Goal: Check status: Check status

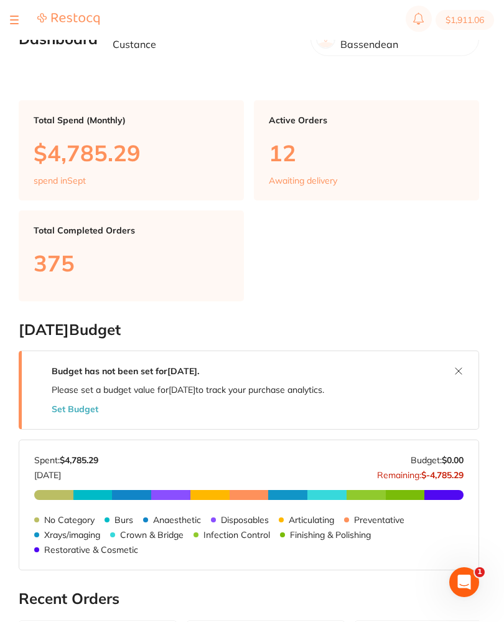
click at [17, 20] on button at bounding box center [14, 19] width 9 height 1
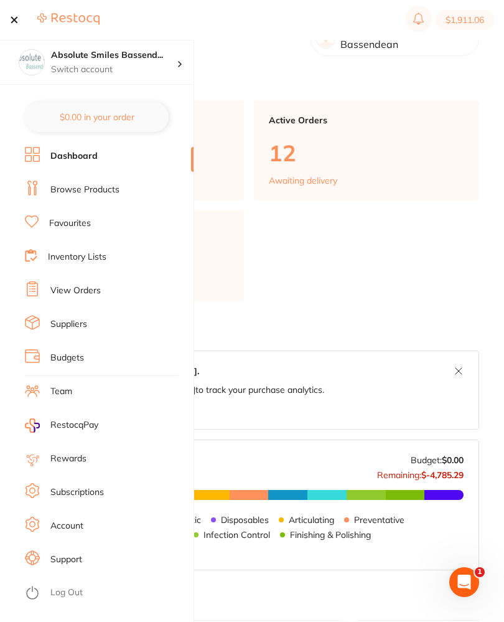
click at [89, 291] on link "View Orders" at bounding box center [75, 290] width 50 height 12
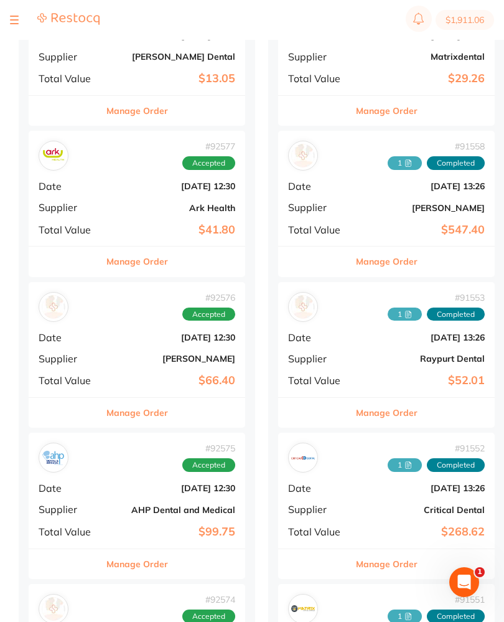
click at [119, 188] on b "[DATE] 12:30" at bounding box center [173, 186] width 125 height 10
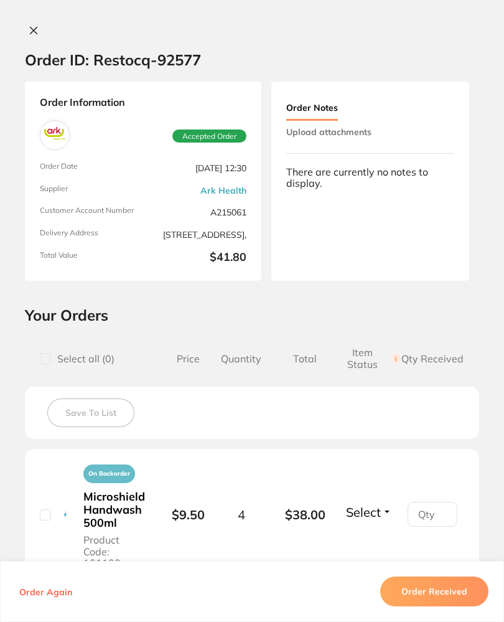
click at [32, 26] on icon at bounding box center [34, 31] width 10 height 10
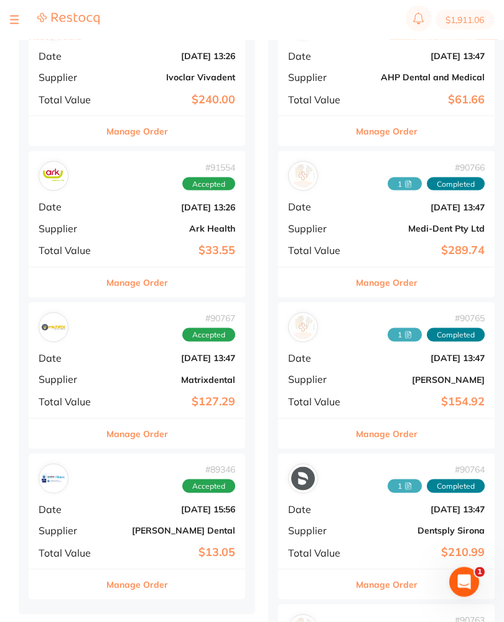
scroll to position [1387, 0]
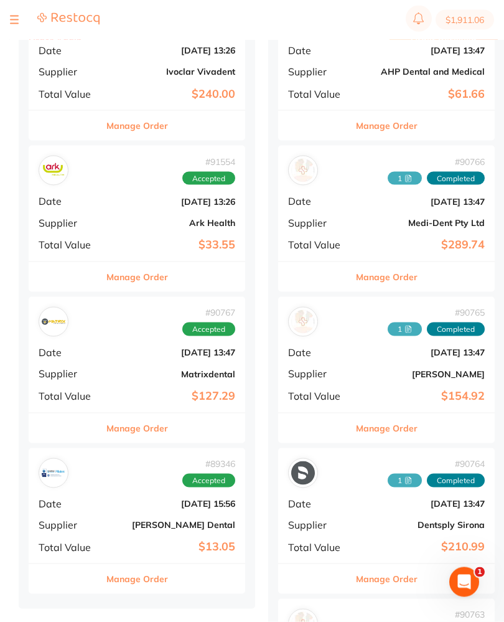
click at [111, 167] on div "# 91554 Accepted" at bounding box center [137, 171] width 197 height 30
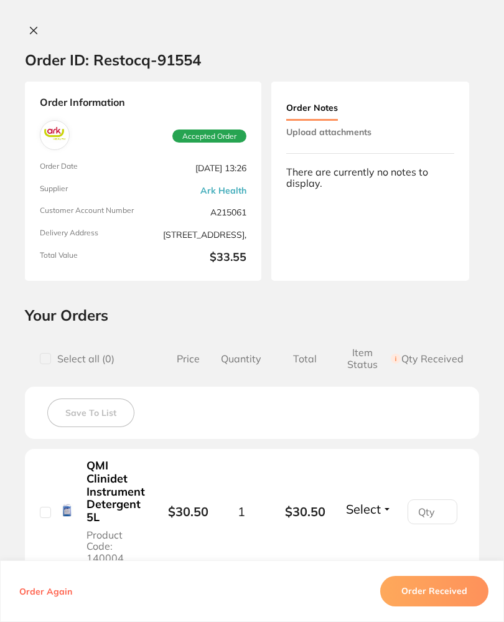
click at [371, 121] on button "Upload attachments" at bounding box center [328, 132] width 85 height 22
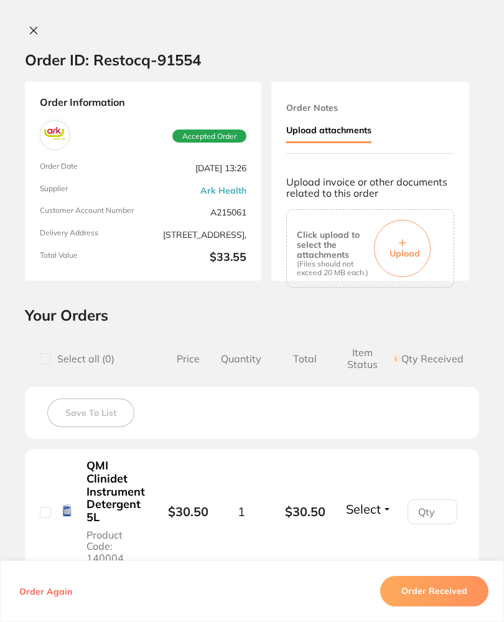
scroll to position [0, 0]
click at [407, 241] on button "Upload" at bounding box center [402, 248] width 57 height 57
click at [459, 604] on button "Order Received" at bounding box center [434, 591] width 108 height 30
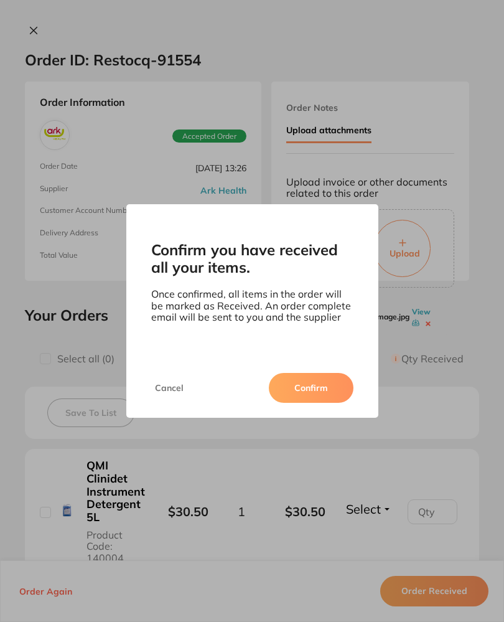
click at [330, 394] on button "Confirm" at bounding box center [311, 388] width 85 height 30
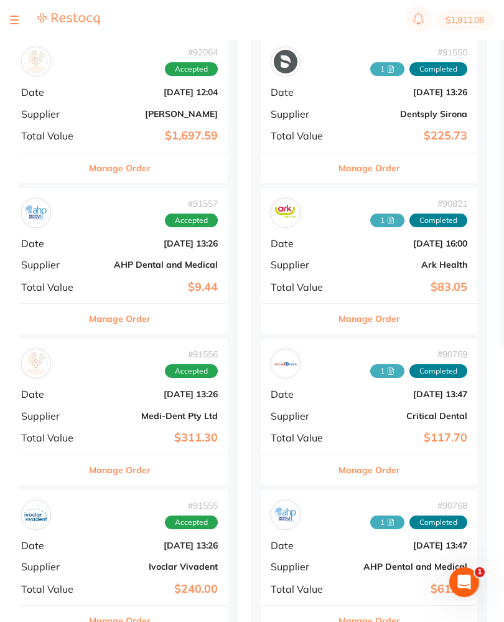
scroll to position [879, 0]
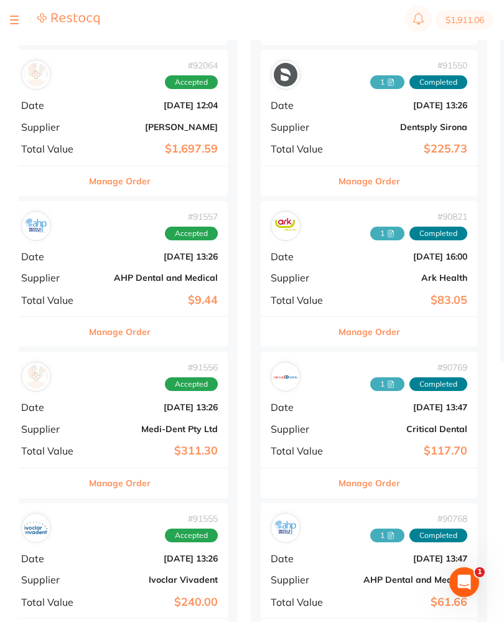
click at [91, 240] on div "# 91557 Accepted Date Aug 27 2025, 13:26 Supplier AHP Dental and Medical Total …" at bounding box center [119, 258] width 217 height 115
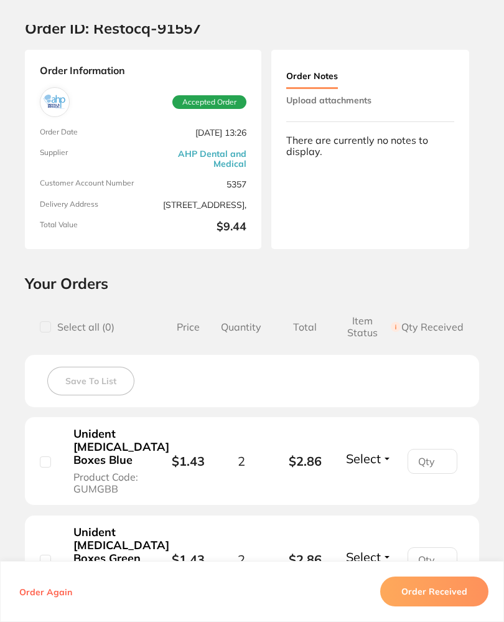
click at [367, 100] on button "Upload attachments" at bounding box center [328, 100] width 85 height 22
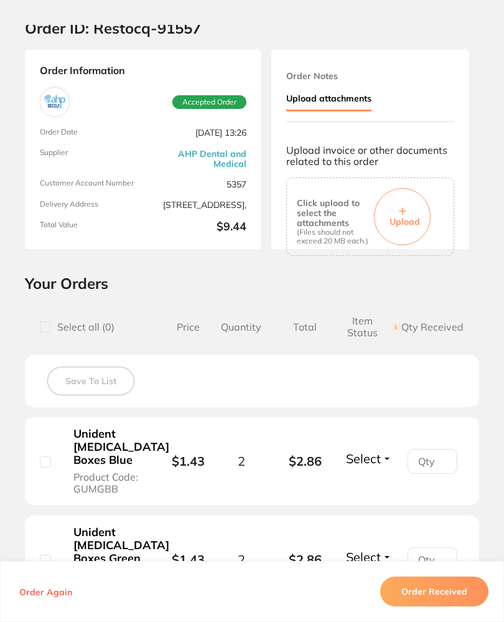
click at [408, 206] on button "Upload" at bounding box center [402, 216] width 57 height 57
click at [459, 602] on button "Order Received" at bounding box center [434, 591] width 108 height 30
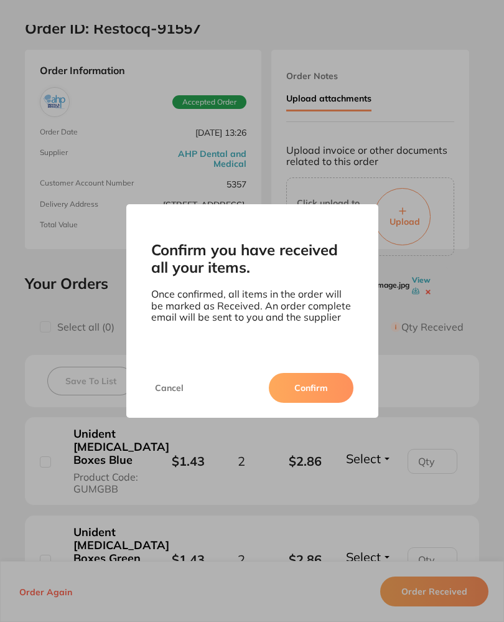
click at [326, 392] on button "Confirm" at bounding box center [311, 388] width 85 height 30
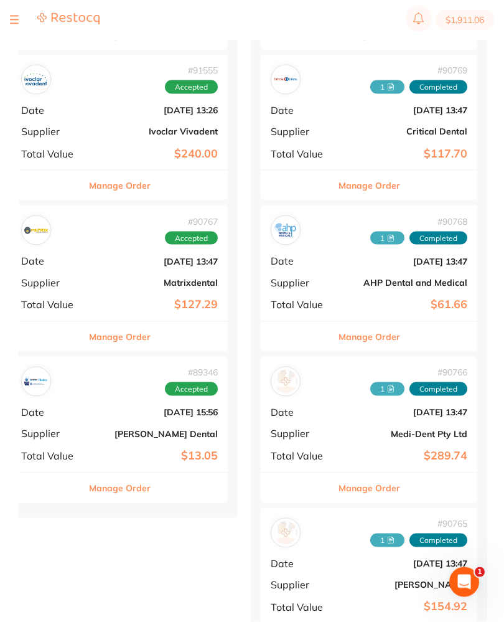
scroll to position [1328, 0]
click at [100, 267] on div "# 90767 Accepted Date Aug 20 2025, 13:47 Supplier Matrixdental Total Value $127…" at bounding box center [119, 262] width 217 height 115
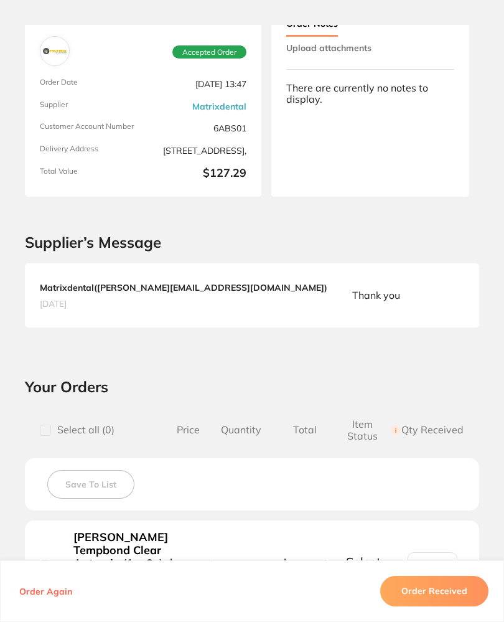
scroll to position [55, 0]
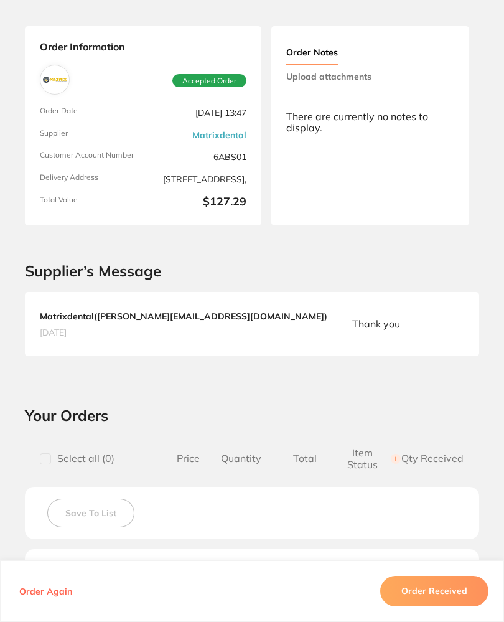
click at [371, 74] on button "Upload attachments" at bounding box center [328, 76] width 85 height 22
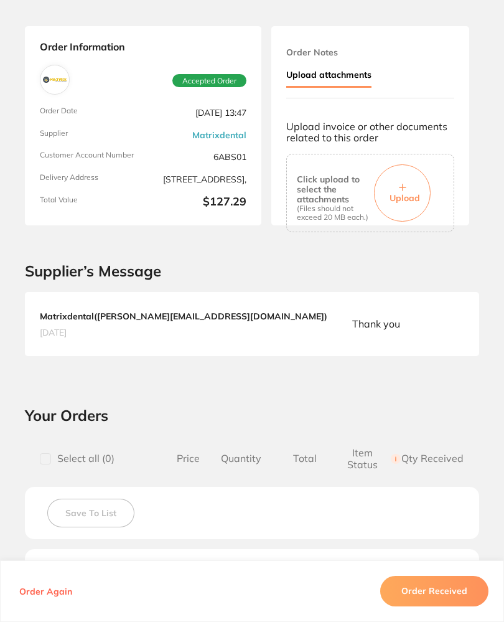
click at [398, 173] on button "Upload" at bounding box center [402, 192] width 57 height 57
click at [462, 606] on button "Order Received" at bounding box center [434, 591] width 108 height 30
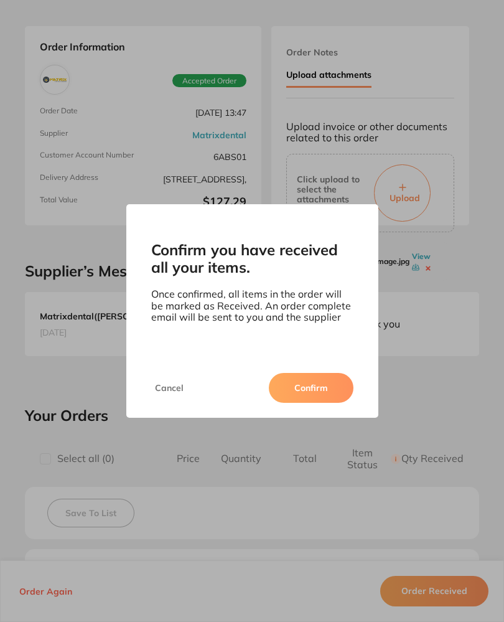
click at [325, 397] on button "Confirm" at bounding box center [311, 388] width 85 height 30
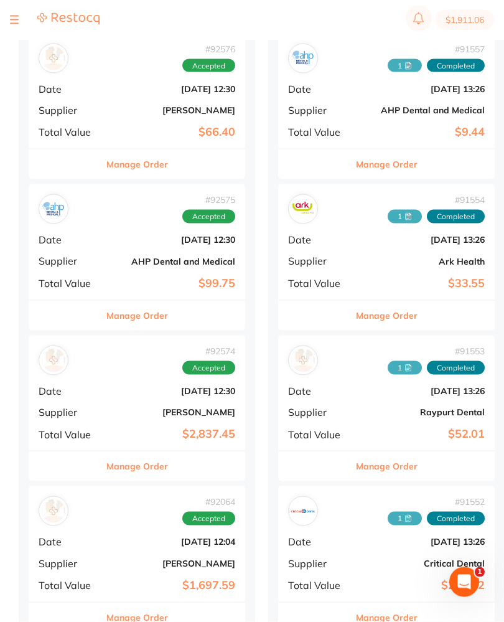
scroll to position [424, 0]
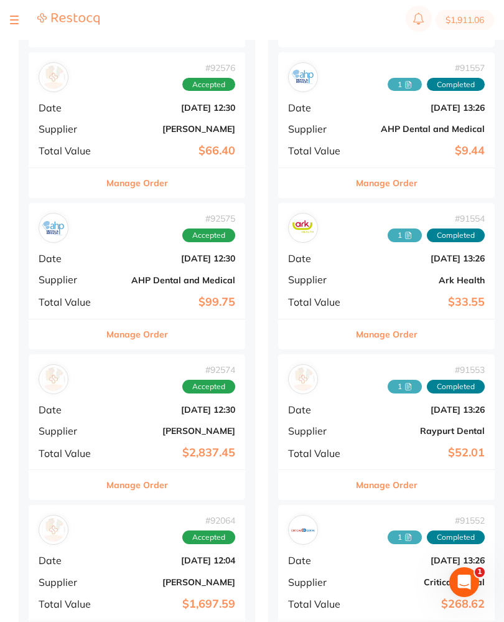
click at [92, 258] on span "Date" at bounding box center [70, 258] width 62 height 11
